Goal: Task Accomplishment & Management: Use online tool/utility

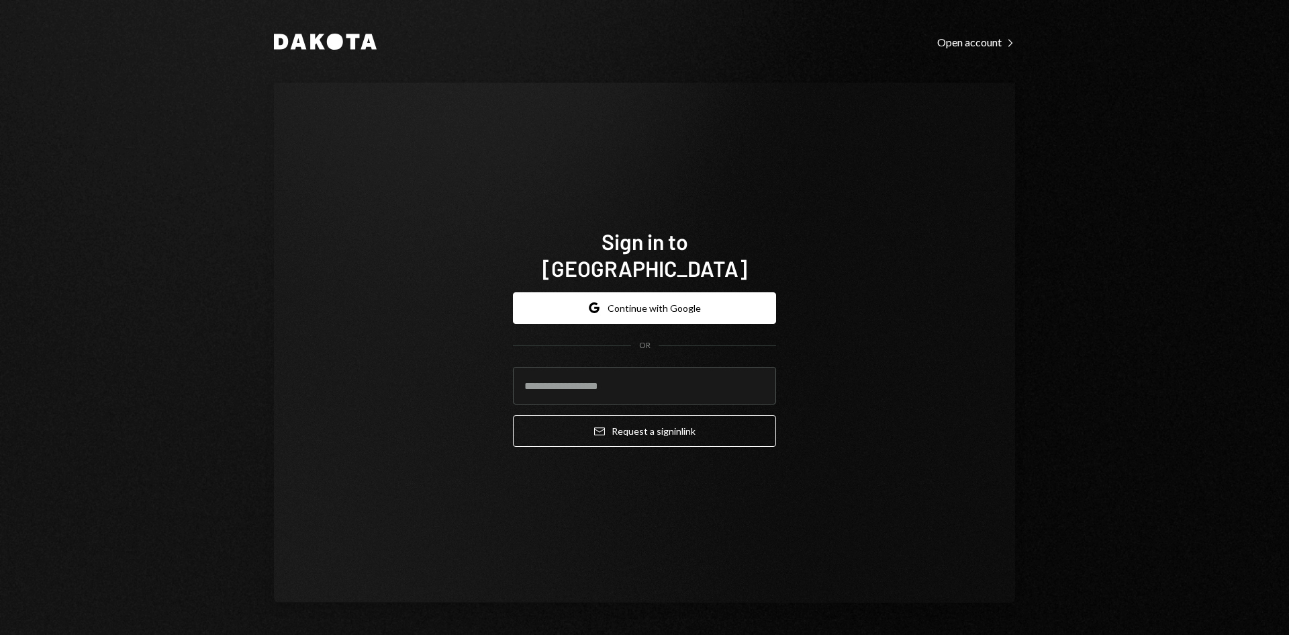
type input "**********"
click at [574, 415] on button "Email Request a sign in link" at bounding box center [644, 431] width 263 height 32
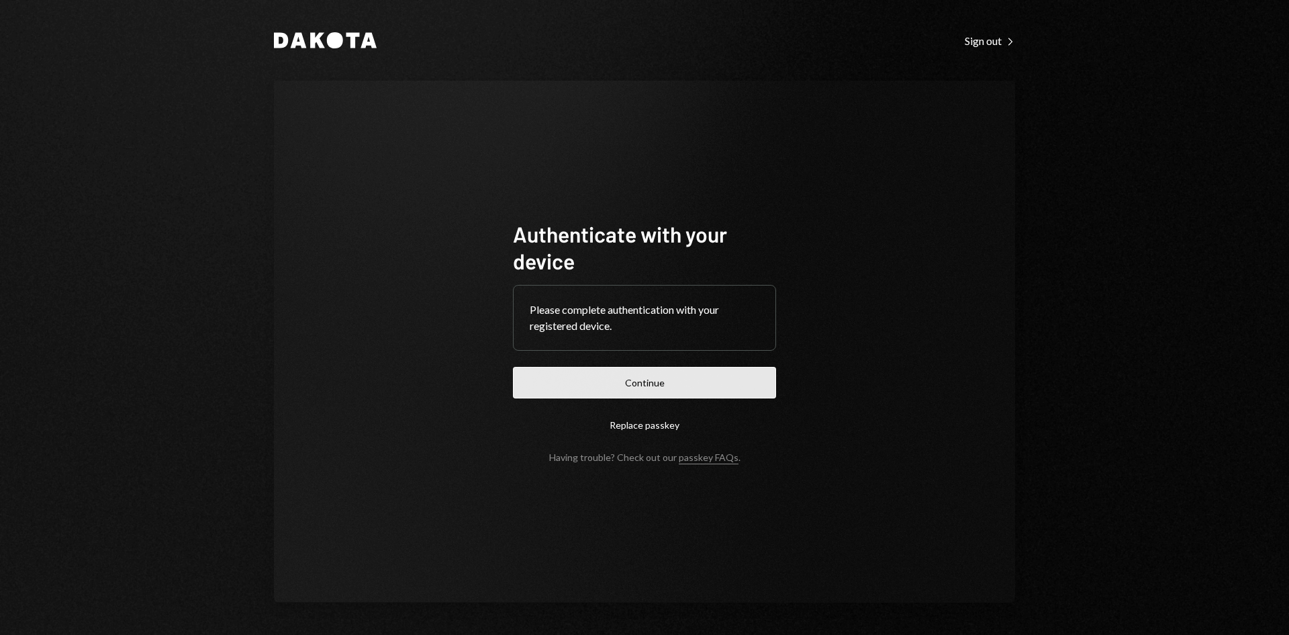
click at [674, 372] on button "Continue" at bounding box center [644, 383] width 263 height 32
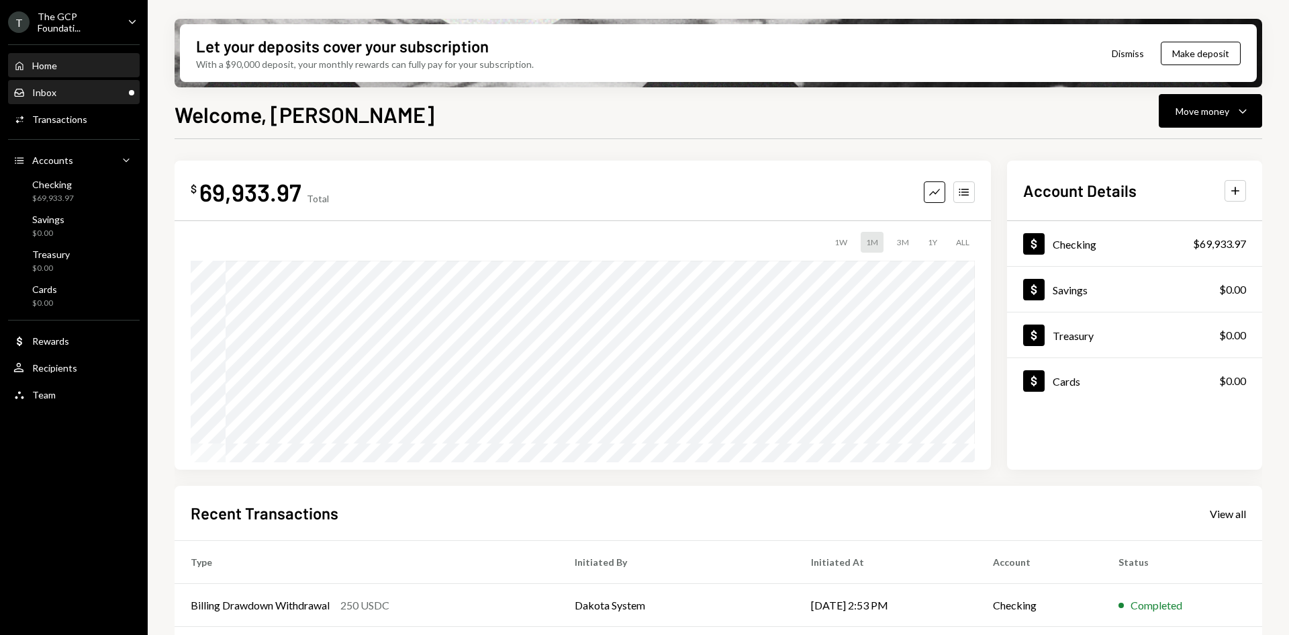
click at [81, 89] on div "Inbox Inbox" at bounding box center [73, 93] width 121 height 12
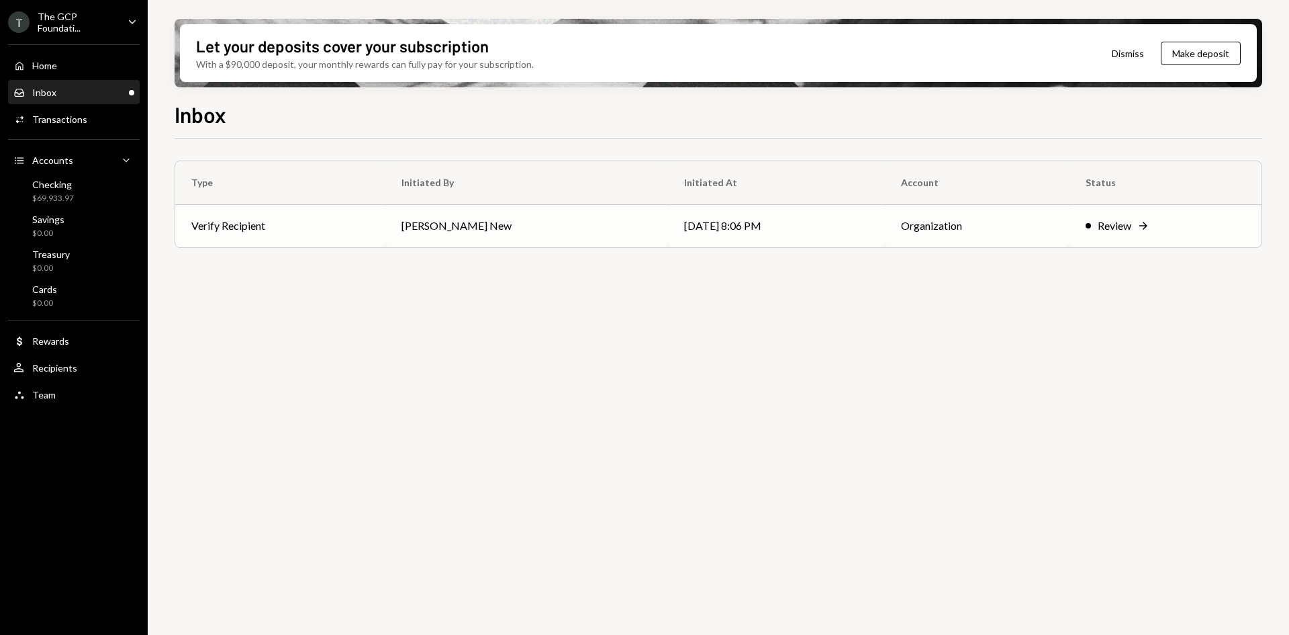
click at [342, 209] on td "Verify Recipient" at bounding box center [280, 225] width 210 height 43
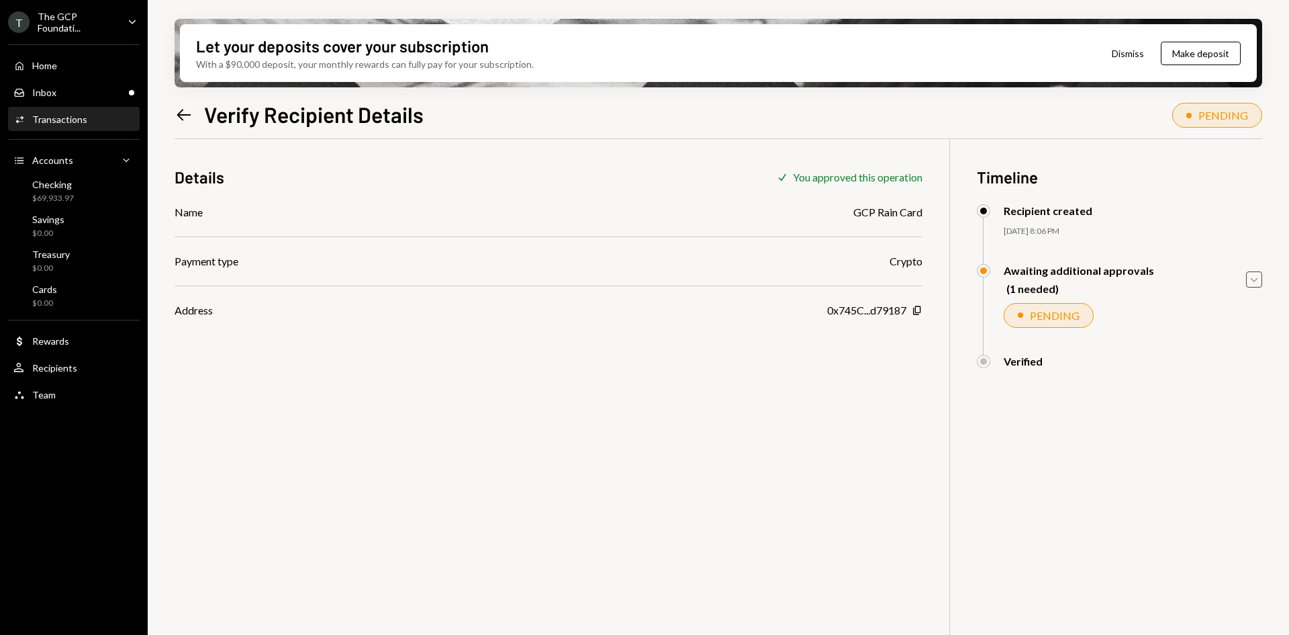
click at [1253, 273] on icon "Caret Down" at bounding box center [1254, 279] width 15 height 15
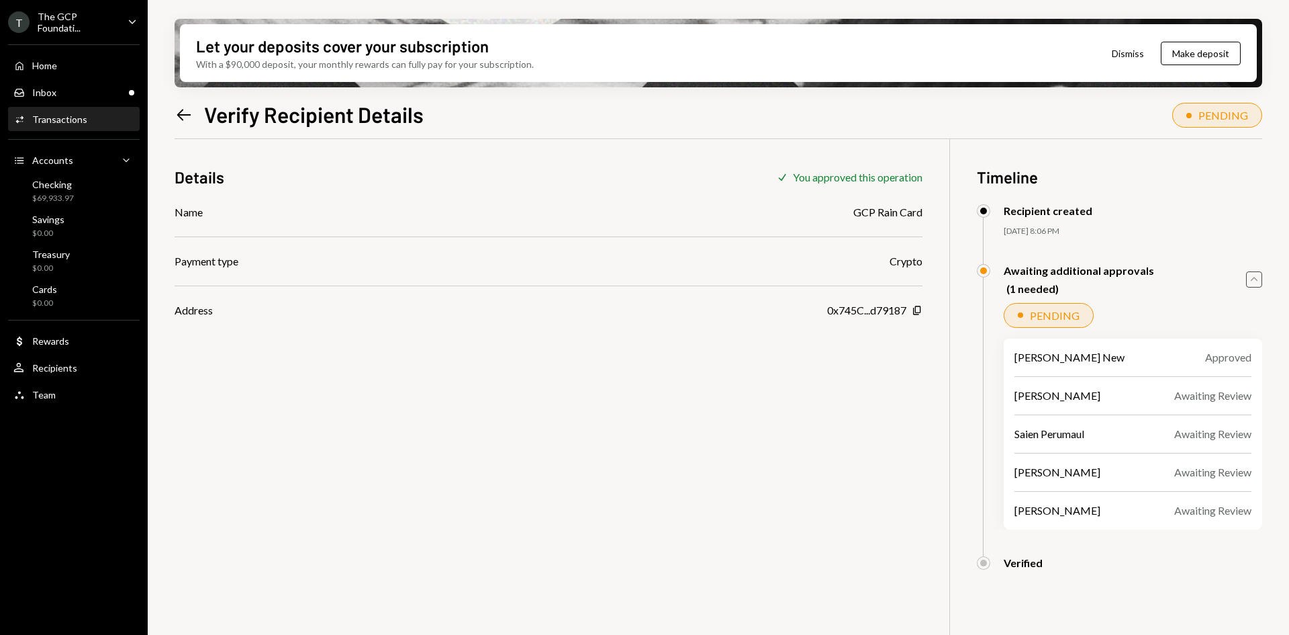
click at [80, 17] on div "The GCP Foundati..." at bounding box center [77, 22] width 79 height 23
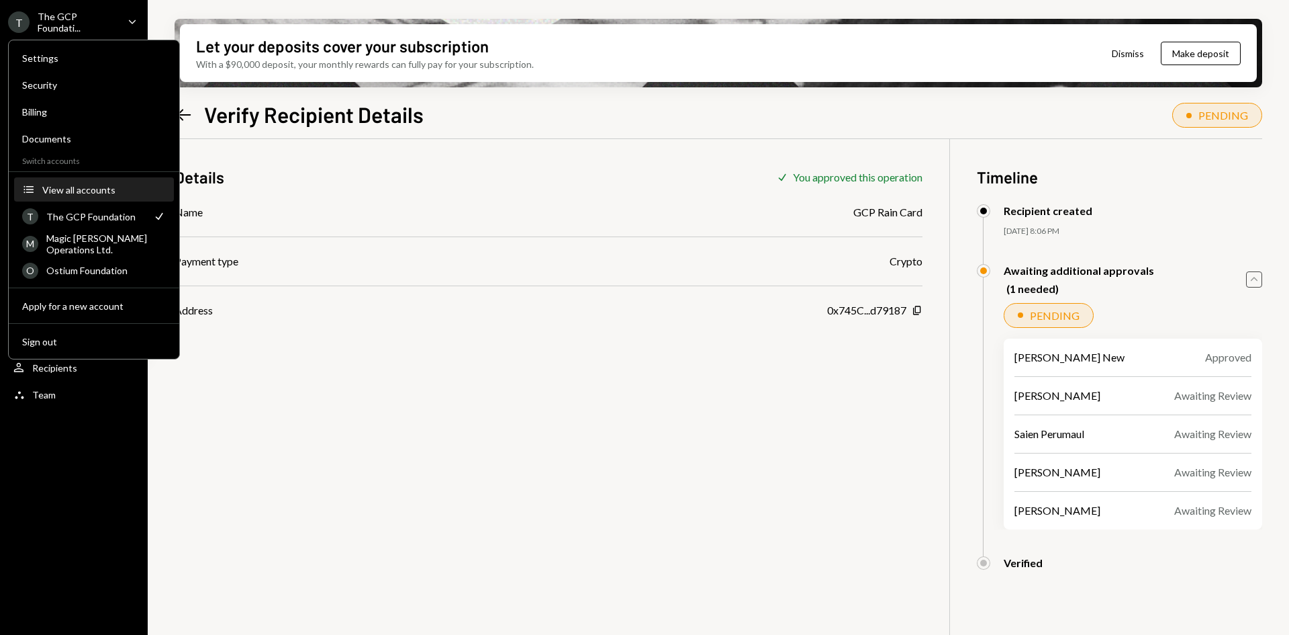
click at [76, 193] on div "View all accounts" at bounding box center [104, 189] width 124 height 11
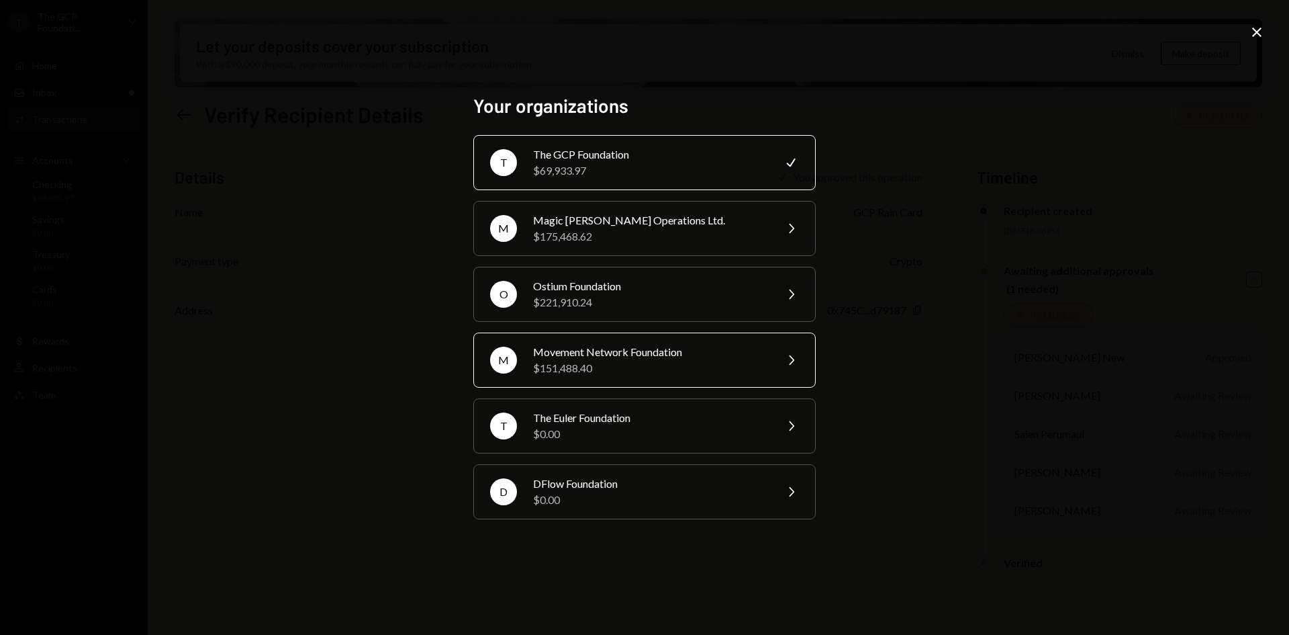
click at [576, 342] on div "M Movement Network Foundation $151,488.40 Chevron Right" at bounding box center [644, 359] width 342 height 55
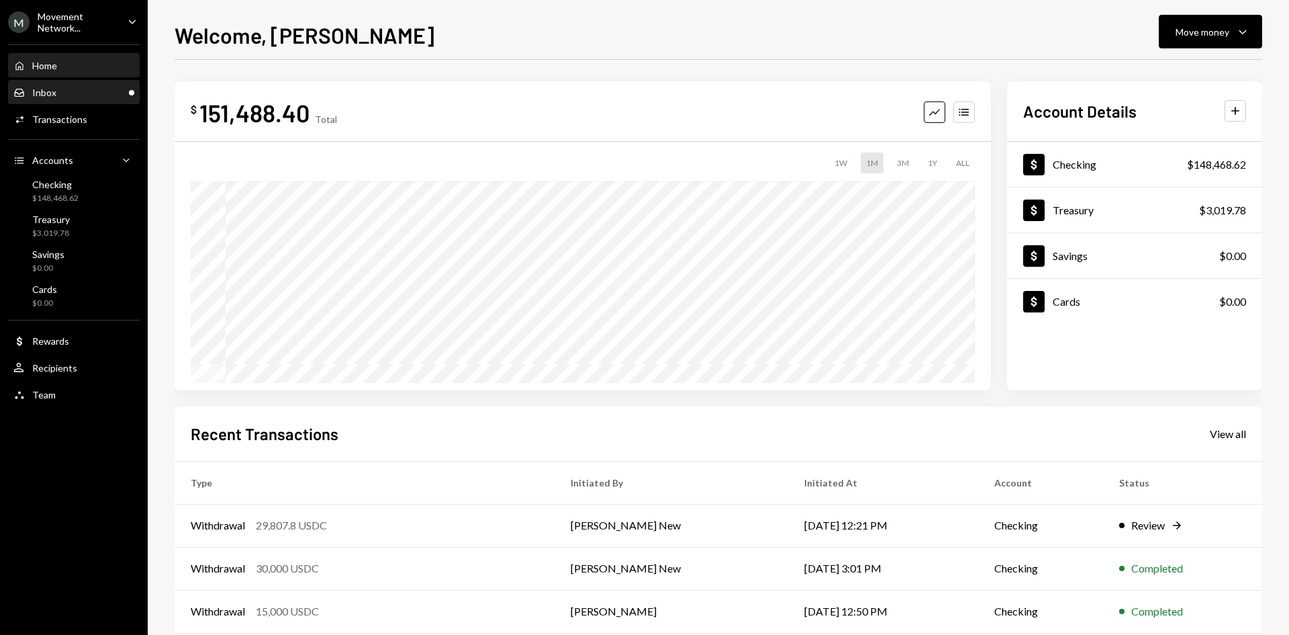
click at [109, 93] on div "Inbox Inbox" at bounding box center [73, 93] width 121 height 12
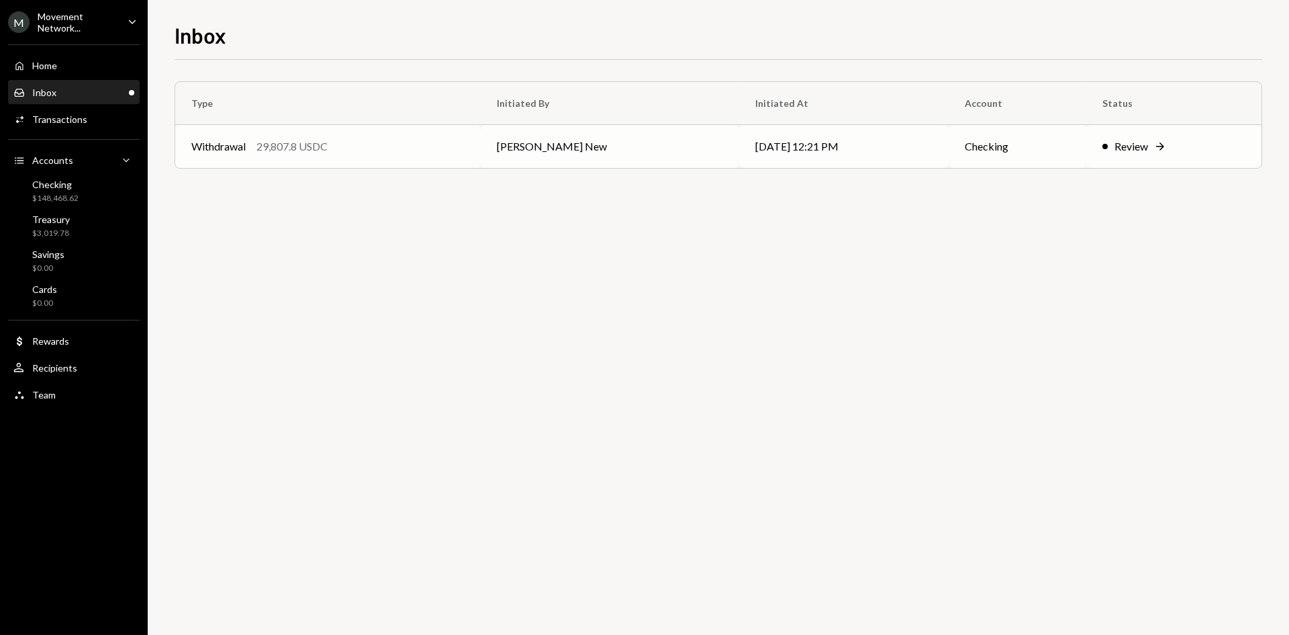
click at [524, 155] on td "[PERSON_NAME] New" at bounding box center [610, 146] width 259 height 43
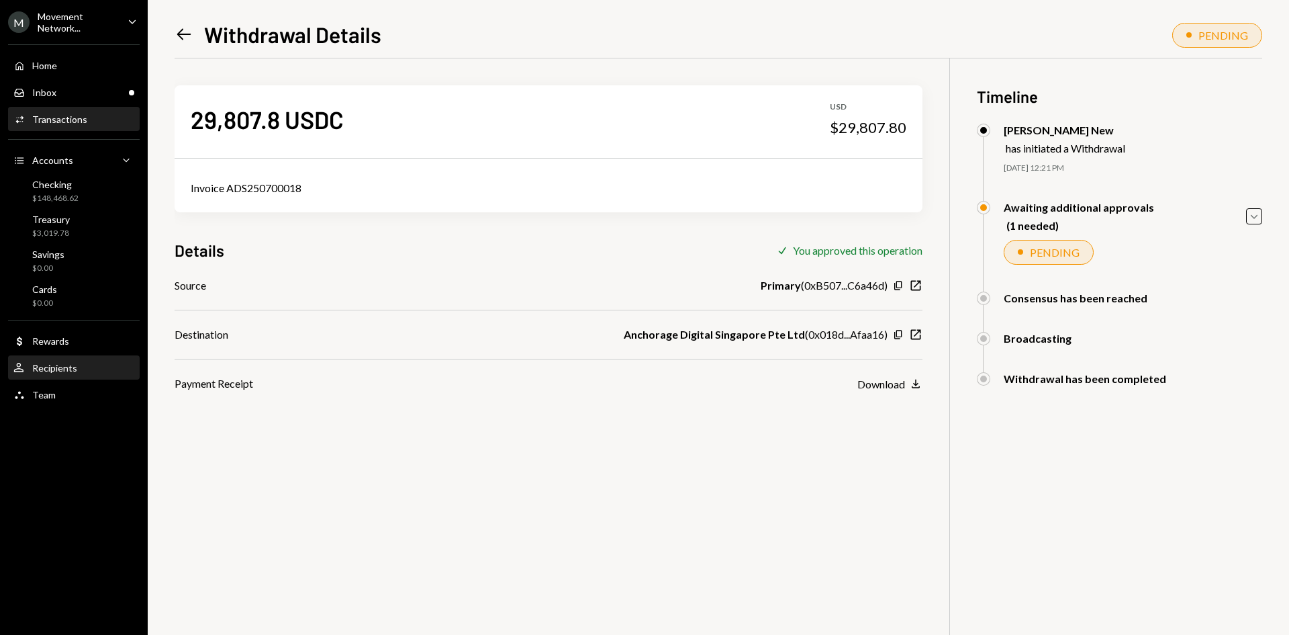
click at [71, 368] on div "Recipients" at bounding box center [54, 367] width 45 height 11
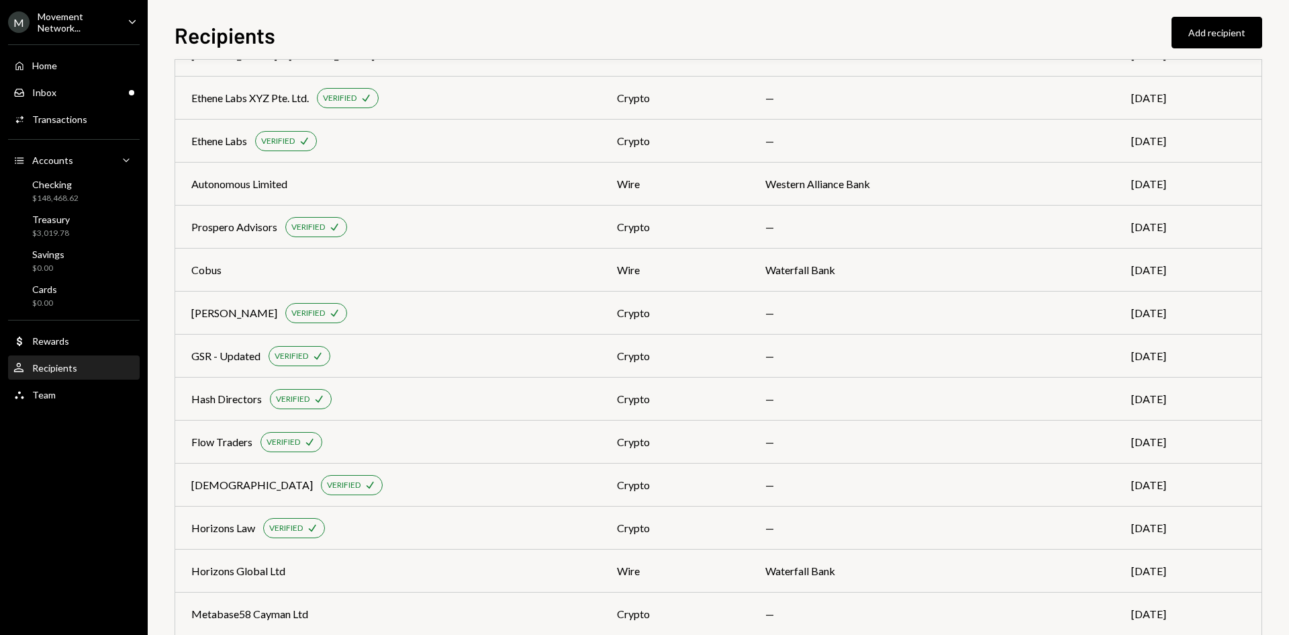
scroll to position [177, 0]
click at [601, 238] on td "Prospero Advisors VERIFIED Check" at bounding box center [388, 227] width 426 height 43
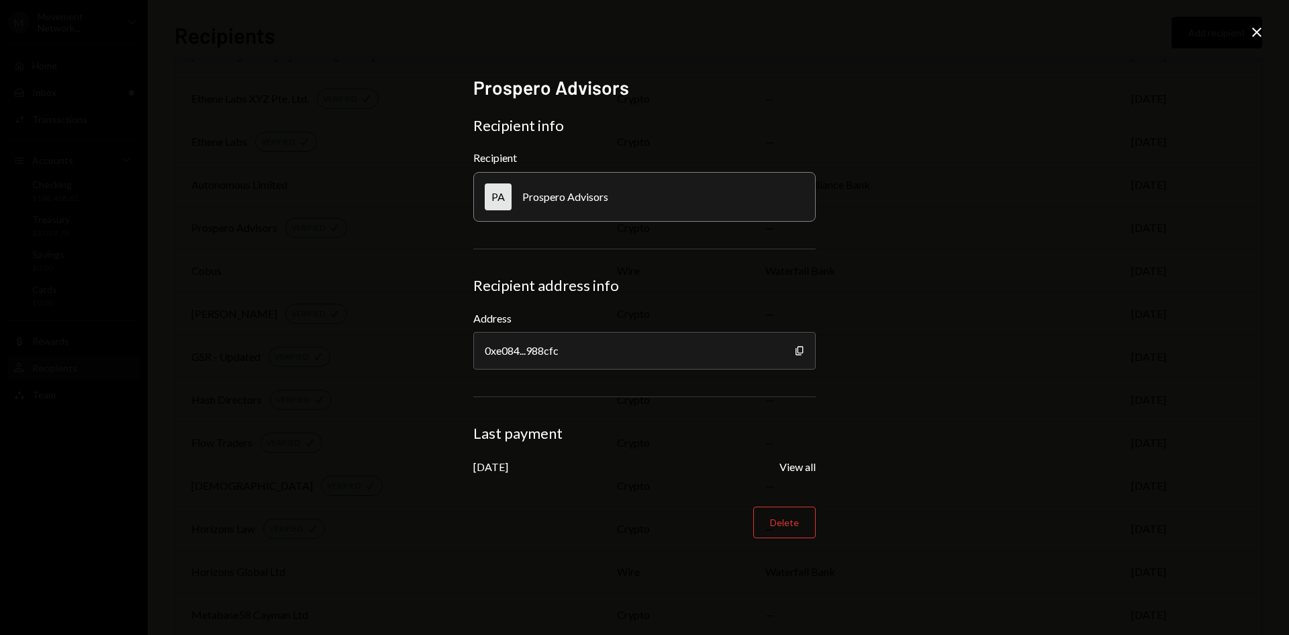
click at [1263, 33] on icon "Close" at bounding box center [1257, 32] width 16 height 16
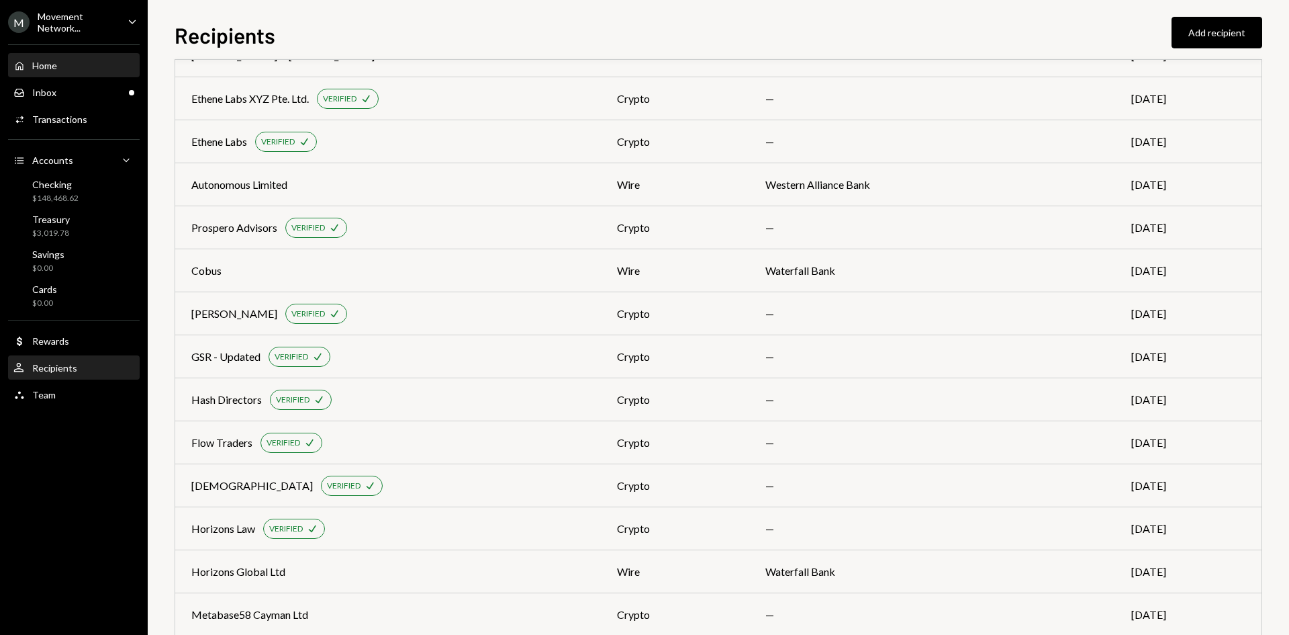
click at [51, 70] on div "Home" at bounding box center [44, 65] width 25 height 11
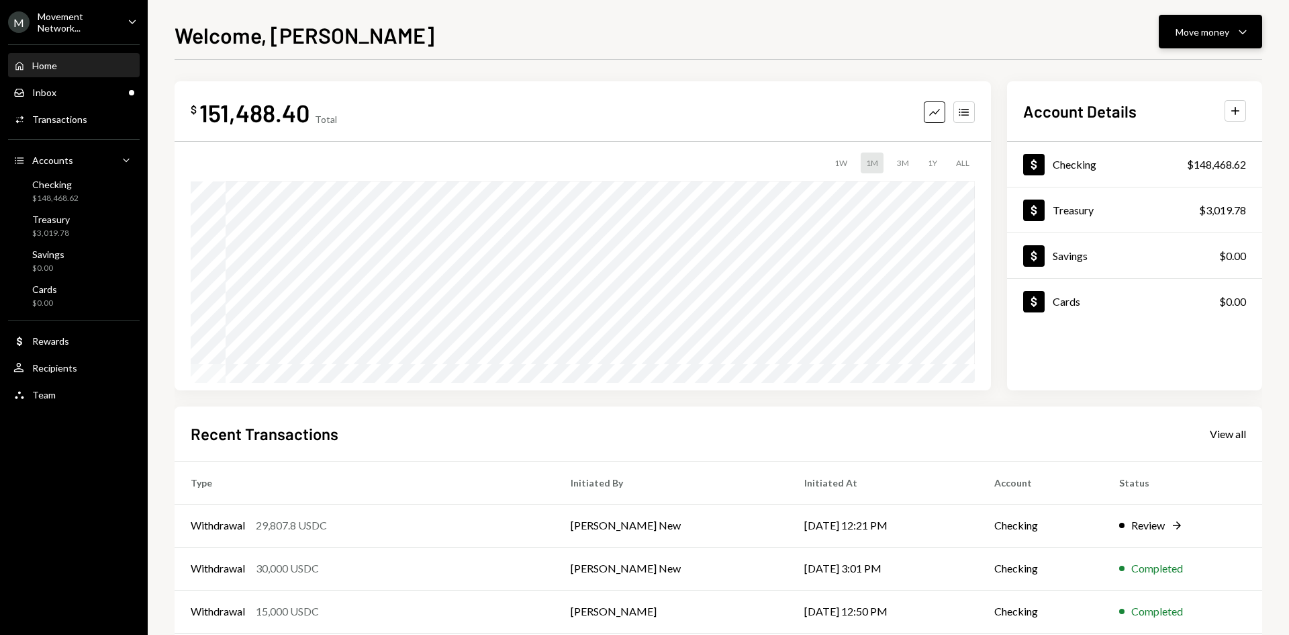
click at [1216, 36] on div "Move money" at bounding box center [1203, 32] width 54 height 14
click at [1198, 61] on div "Withdraw Send" at bounding box center [1190, 72] width 134 height 30
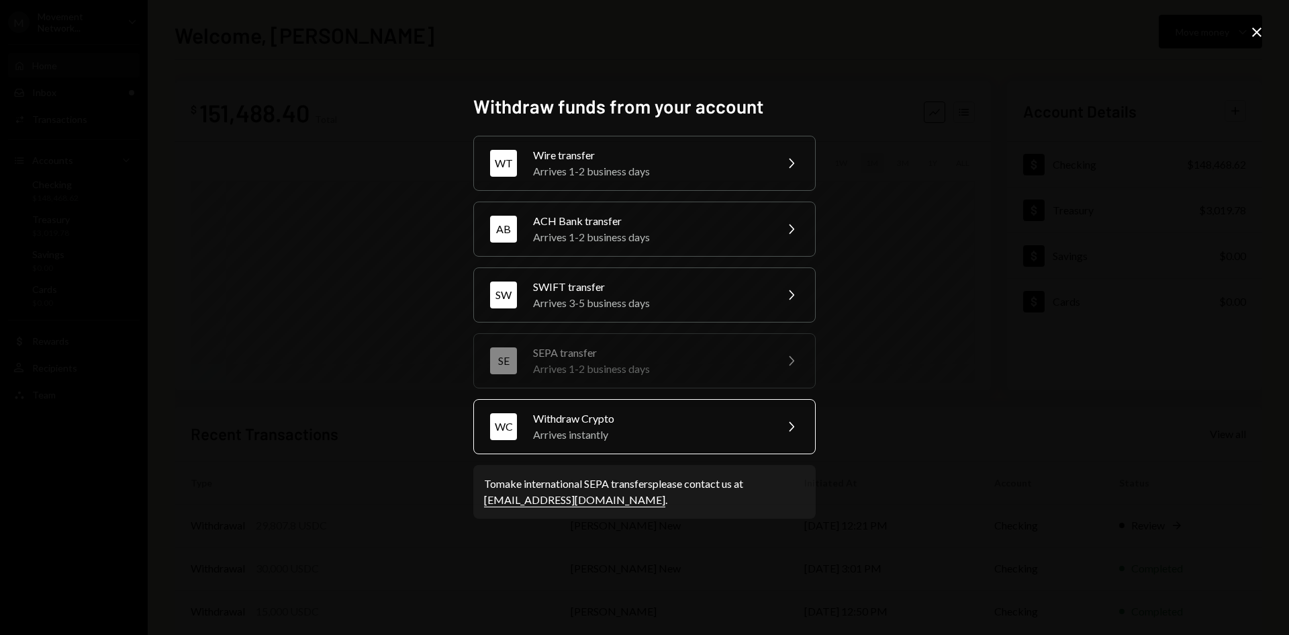
click at [641, 432] on div "Arrives instantly" at bounding box center [650, 434] width 234 height 16
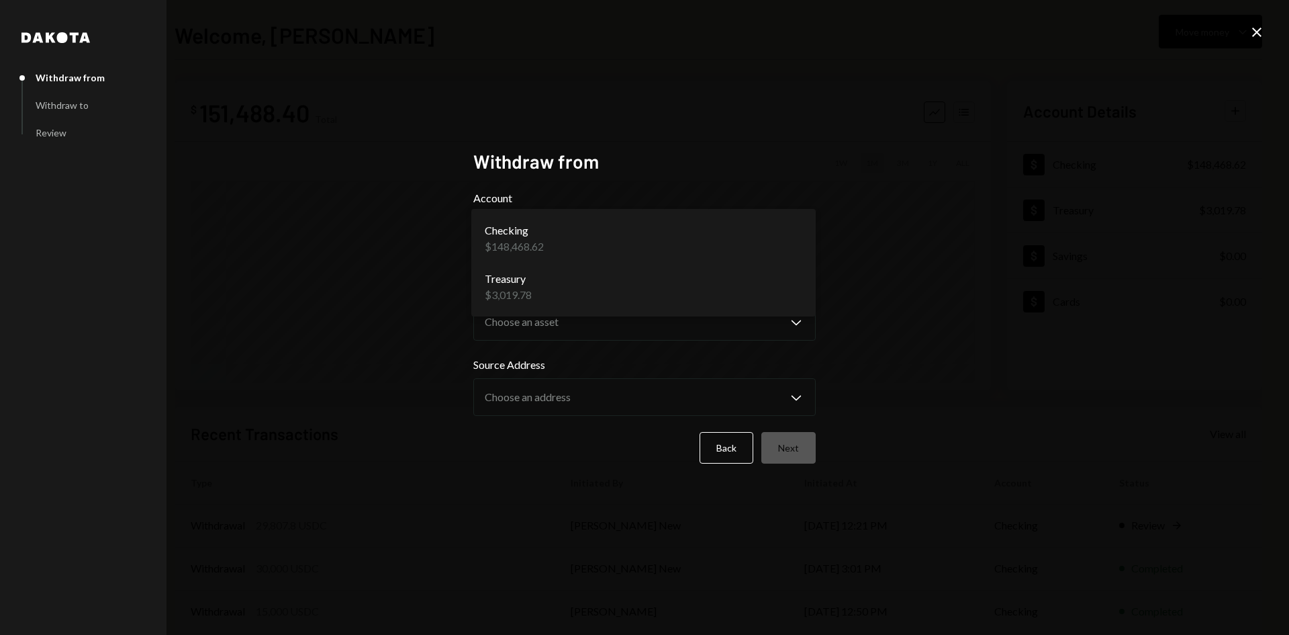
click at [606, 240] on body "M Movement Network... Caret Down Home Home Inbox Inbox Activities Transactions …" at bounding box center [644, 317] width 1289 height 635
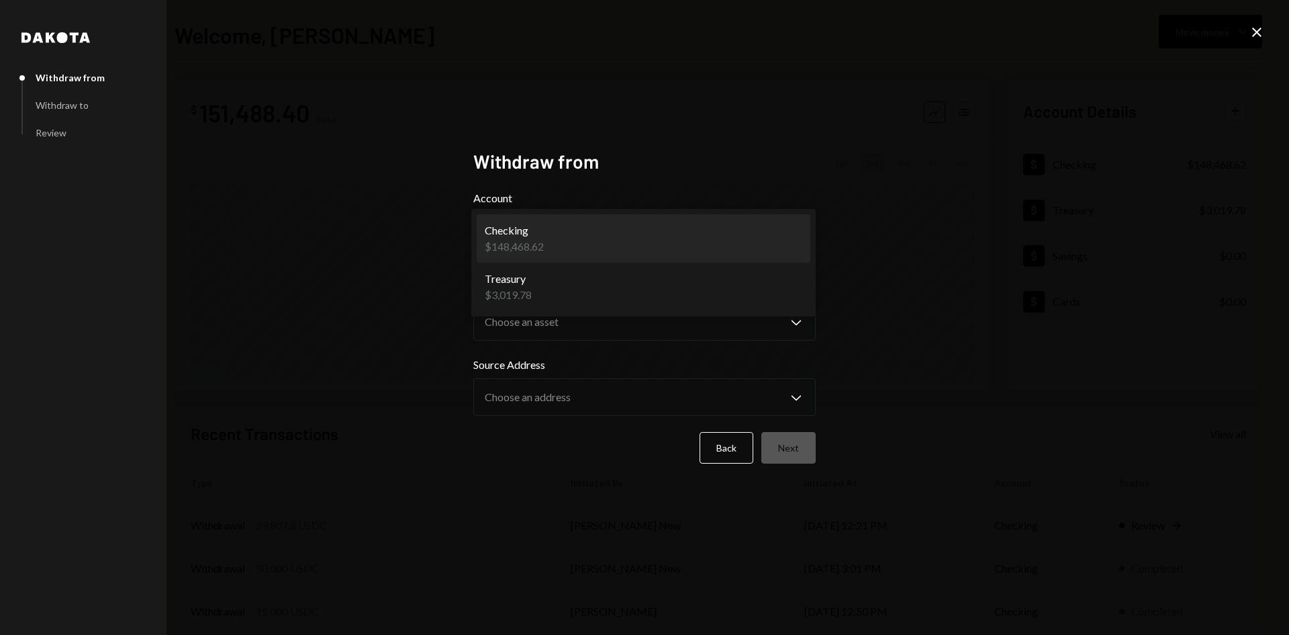
select select "**********"
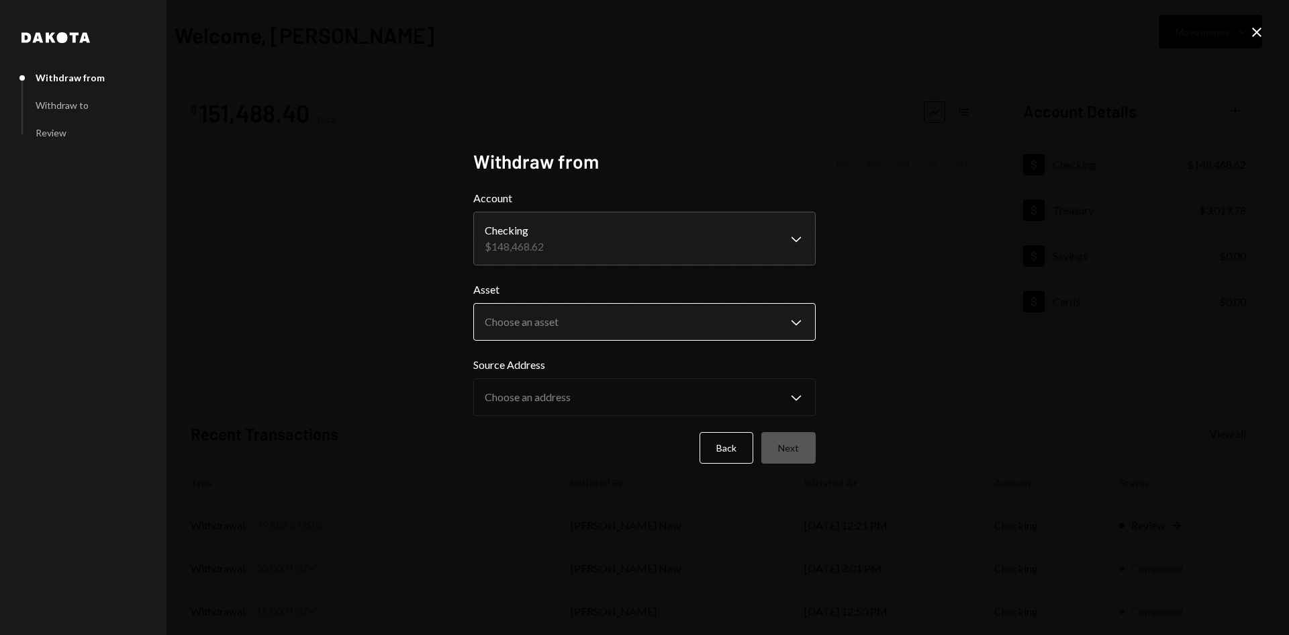
click at [576, 316] on body "M Movement Network... Caret Down Home Home Inbox Inbox Activities Transactions …" at bounding box center [644, 317] width 1289 height 635
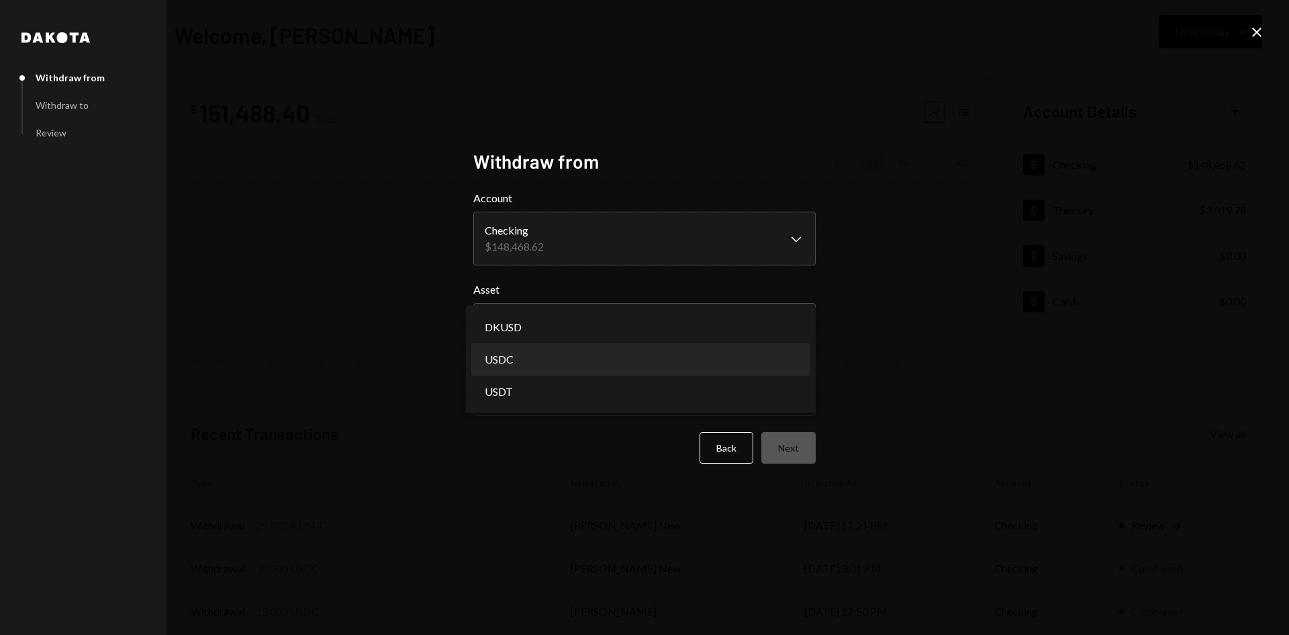
select select "****"
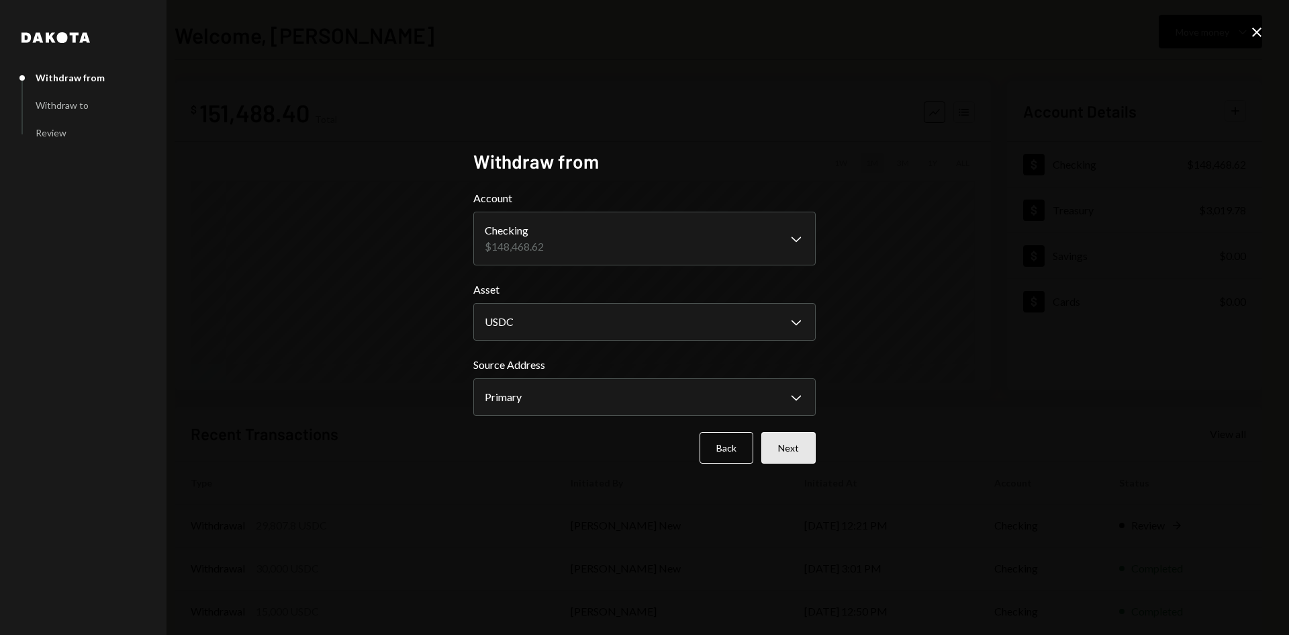
click at [800, 441] on button "Next" at bounding box center [789, 448] width 54 height 32
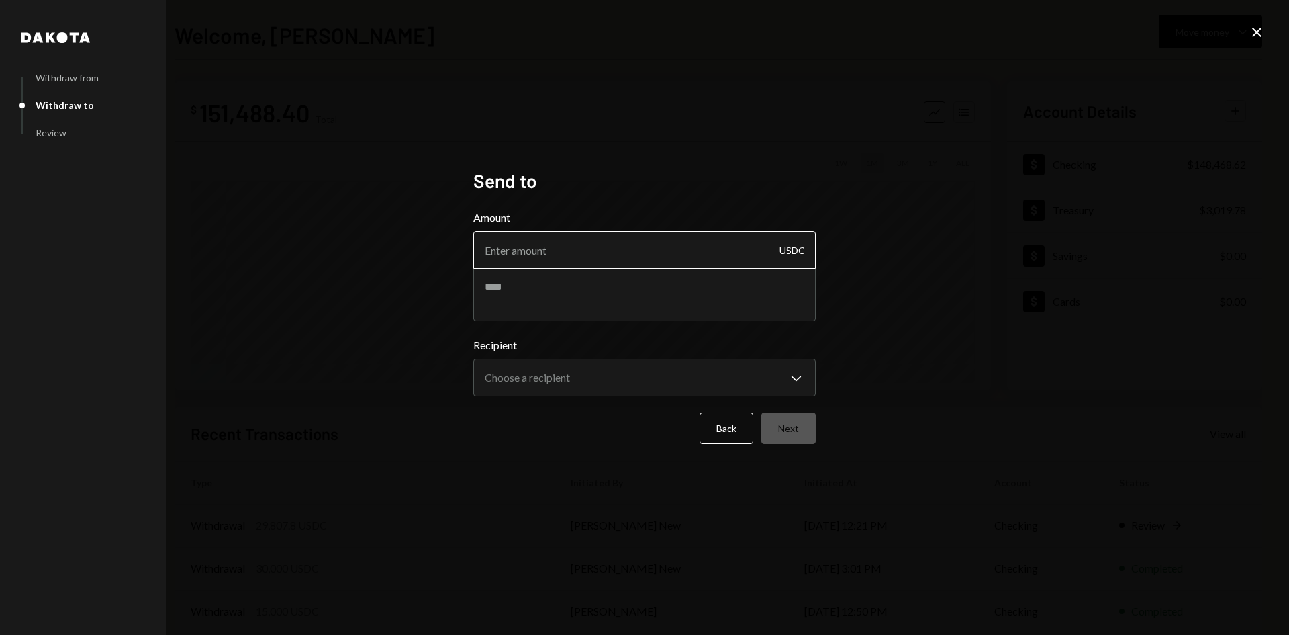
click at [603, 240] on input "Amount" at bounding box center [644, 250] width 342 height 38
type input "15000"
click at [511, 291] on textarea at bounding box center [644, 294] width 342 height 54
type textarea "********"
click at [527, 387] on body "M Movement Network... Caret Down Home Home Inbox Inbox Activities Transactions …" at bounding box center [644, 317] width 1289 height 635
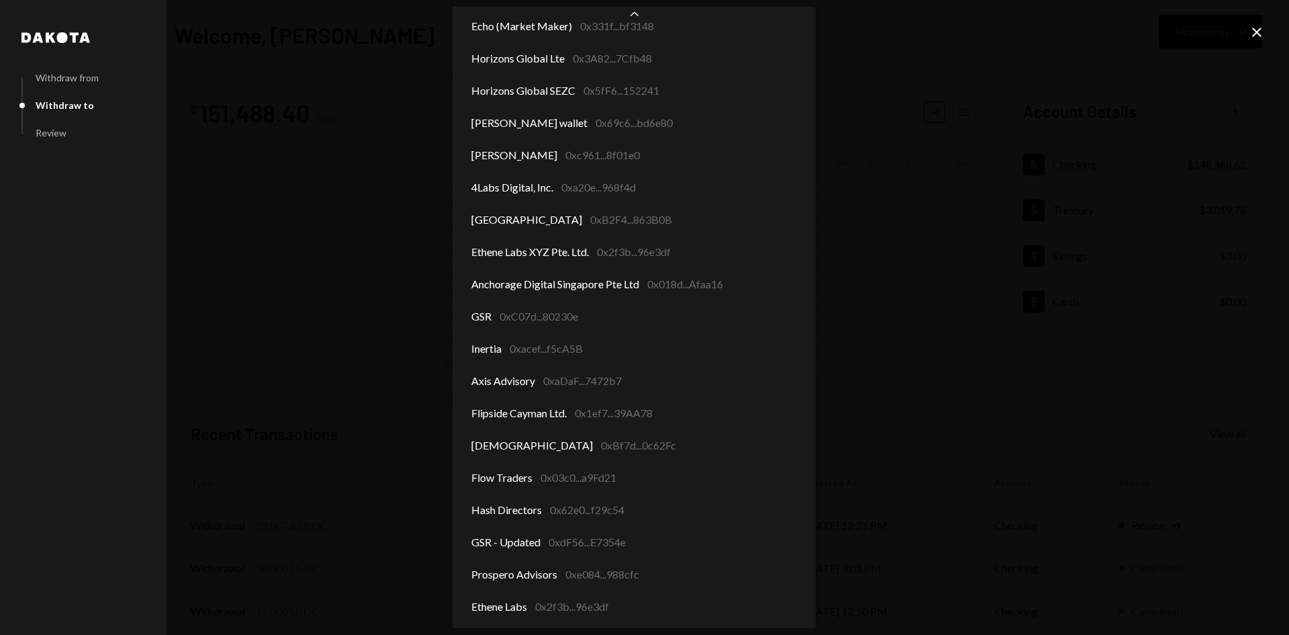
scroll to position [276, 0]
select select "**********"
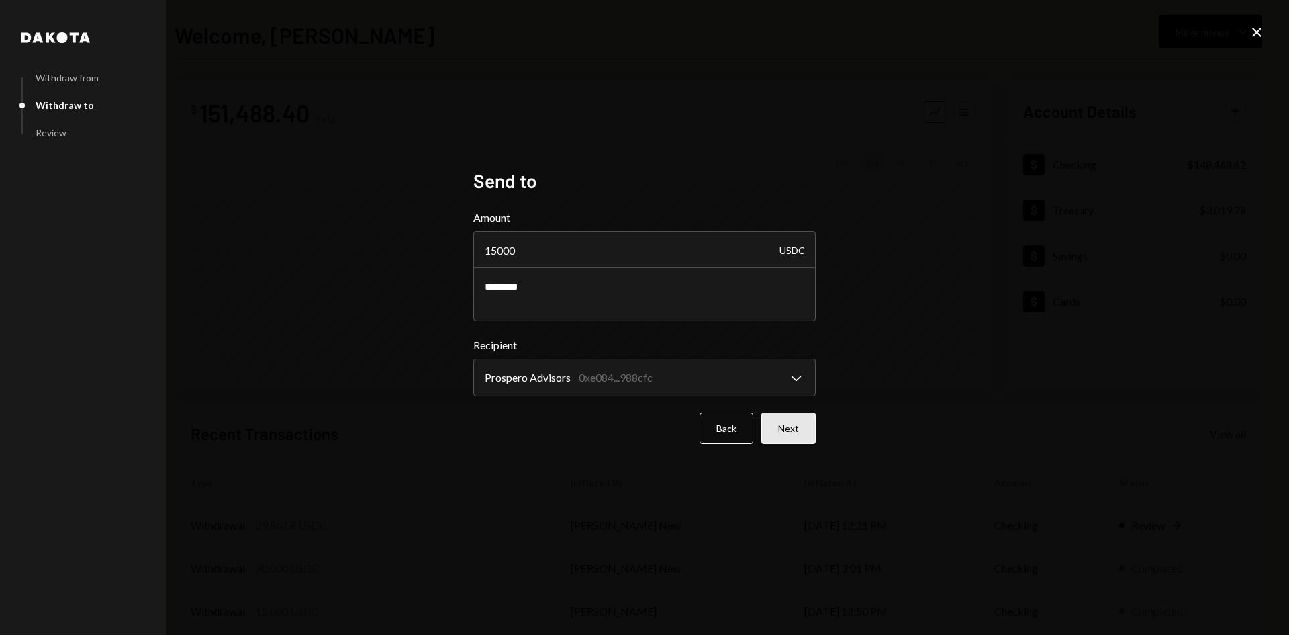
click at [808, 431] on button "Next" at bounding box center [789, 428] width 54 height 32
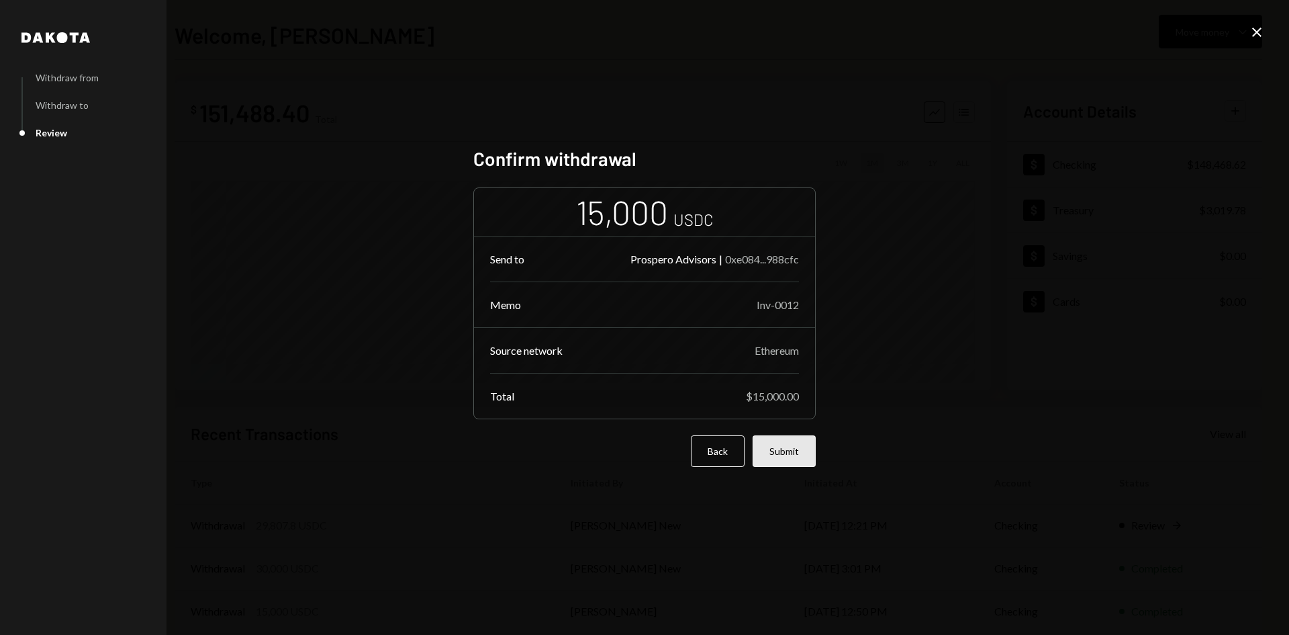
click at [790, 462] on button "Submit" at bounding box center [784, 451] width 63 height 32
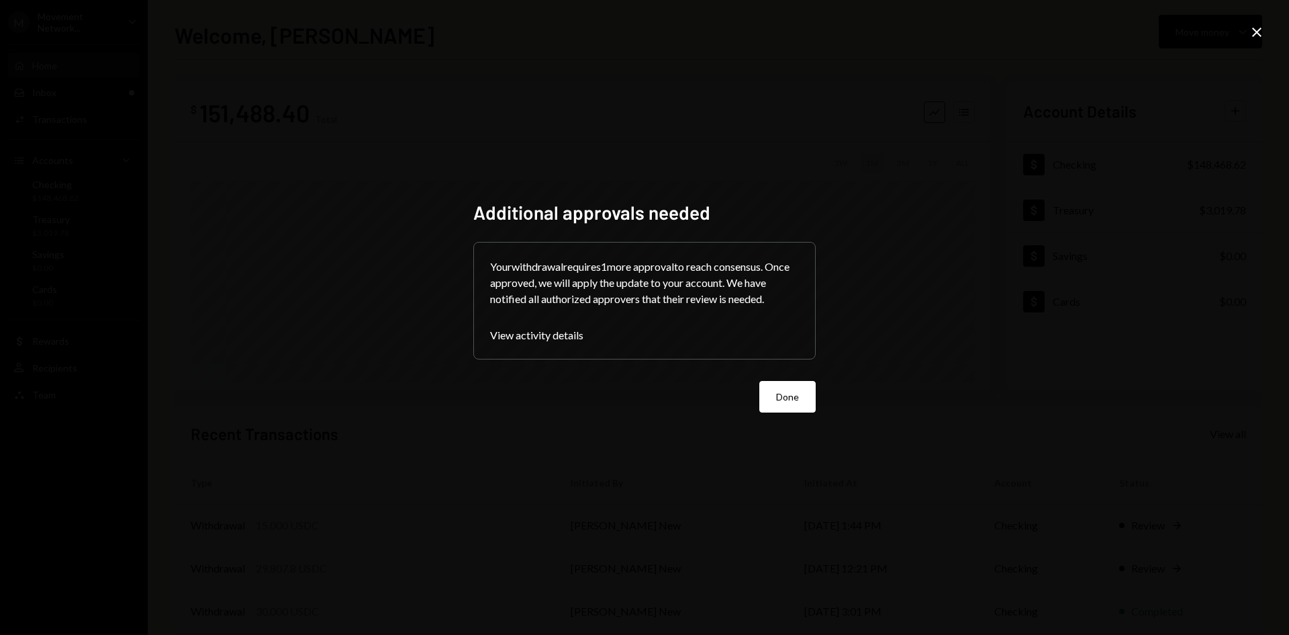
click at [794, 422] on div "Additional approvals needed Your withdrawal requires 1 more approval to reach c…" at bounding box center [644, 317] width 342 height 233
click at [792, 408] on button "Done" at bounding box center [788, 397] width 56 height 32
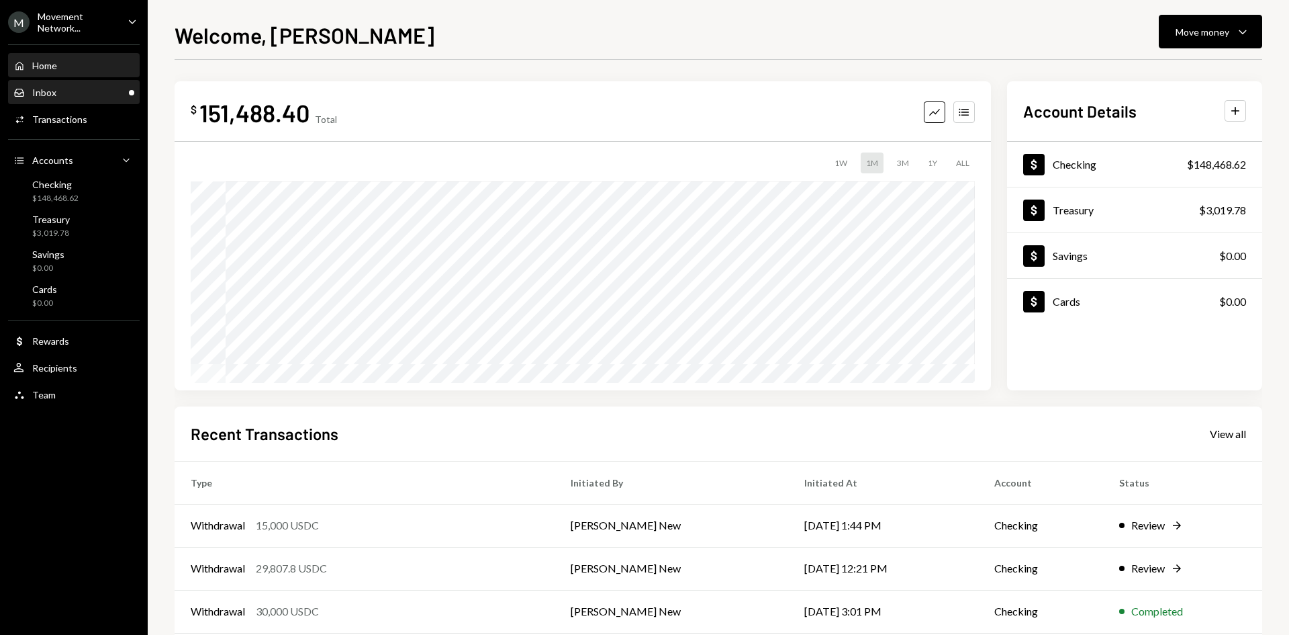
click at [83, 87] on div "Inbox Inbox" at bounding box center [73, 93] width 121 height 12
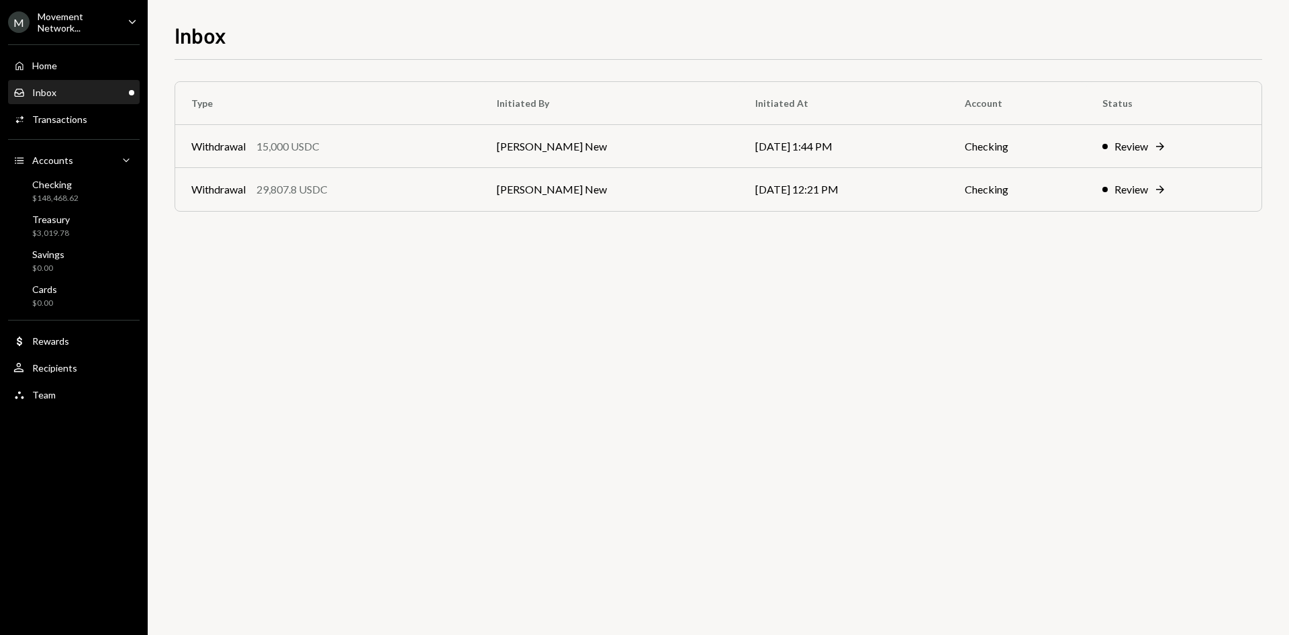
click at [635, 349] on div "Type Initiated By Initiated At Account Status Withdrawal 15,000 USDC Richard By…" at bounding box center [719, 347] width 1088 height 575
